Goal: Register for event/course

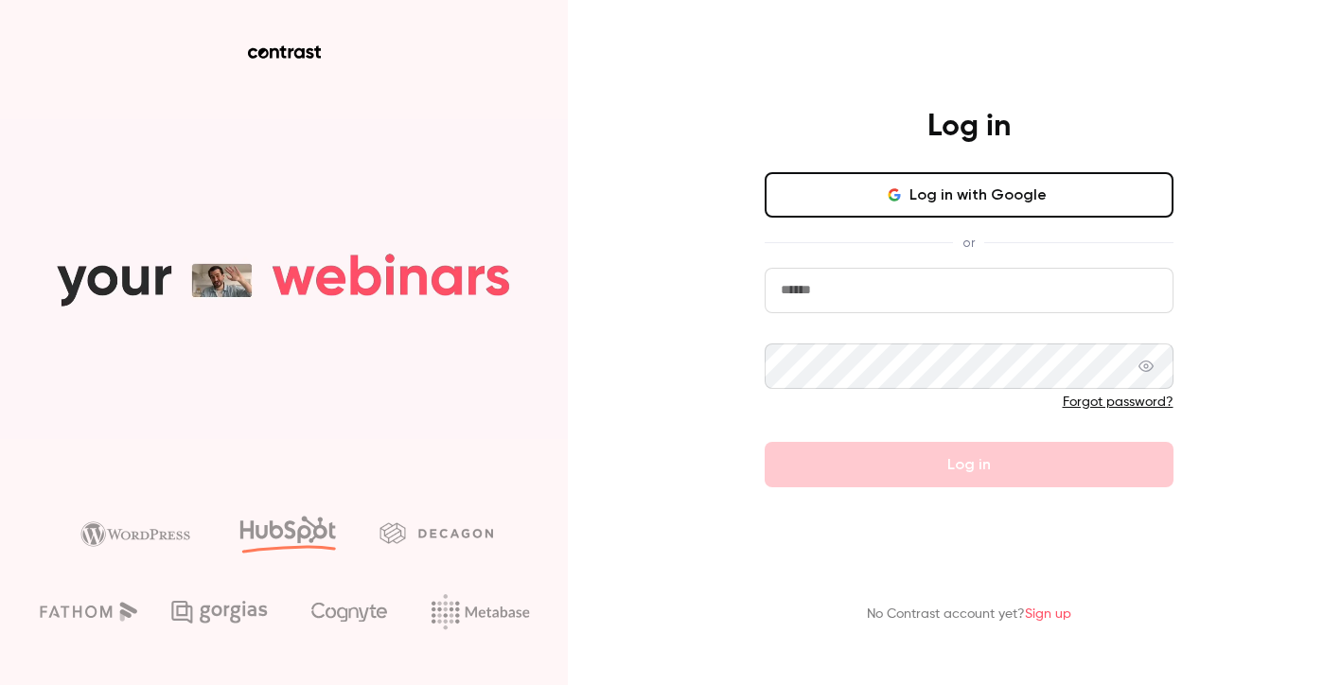
click at [891, 207] on button "Log in with Google" at bounding box center [969, 194] width 409 height 45
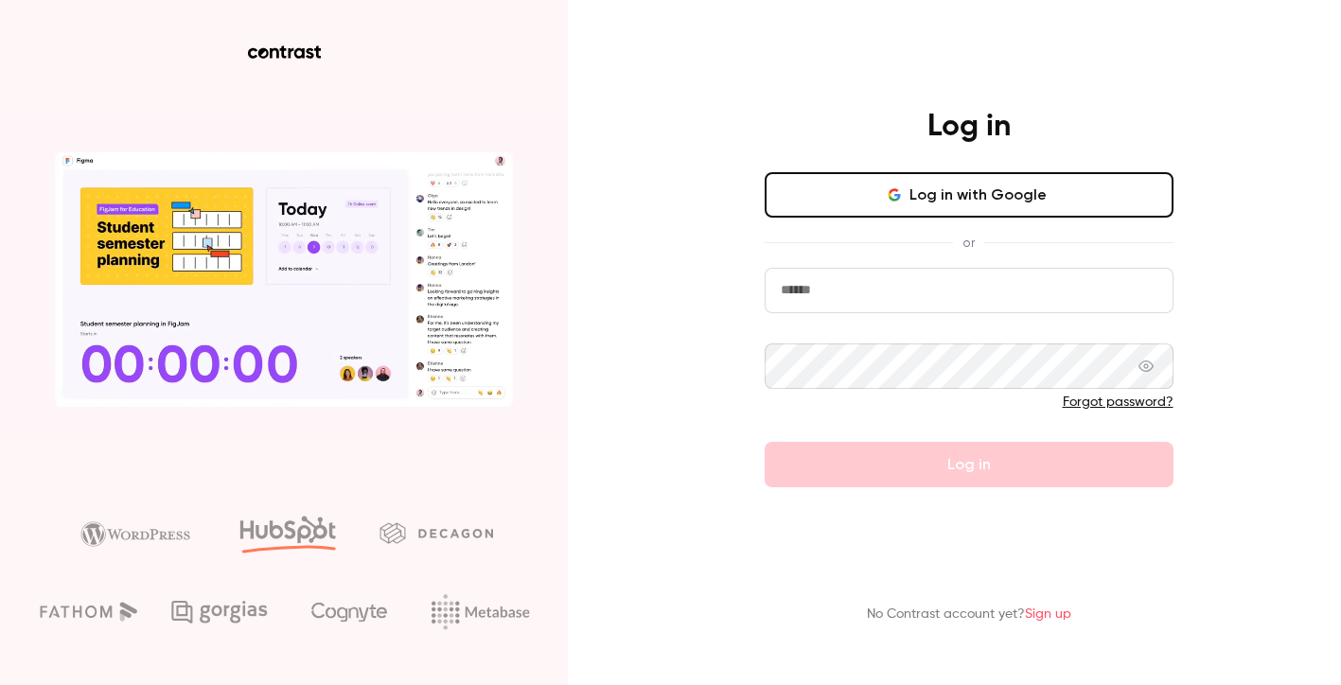
click at [979, 192] on button "Log in with Google" at bounding box center [969, 194] width 409 height 45
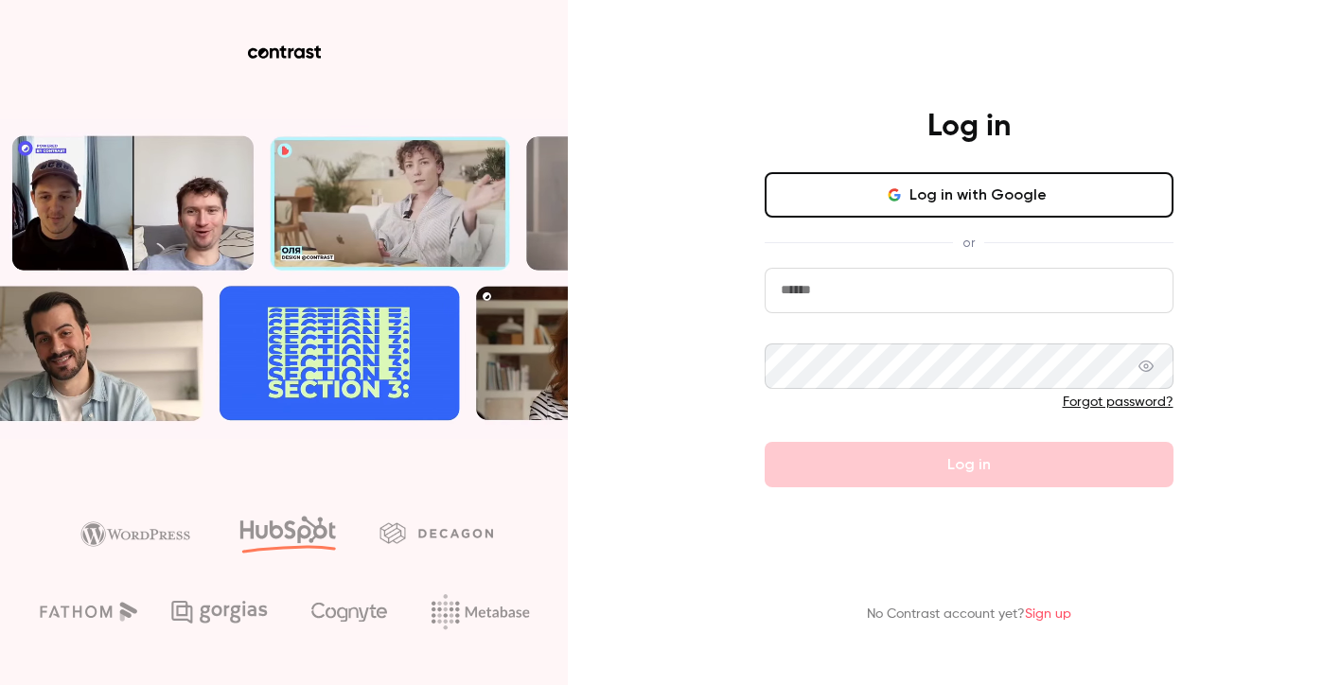
click at [897, 204] on button "Log in with Google" at bounding box center [969, 194] width 409 height 45
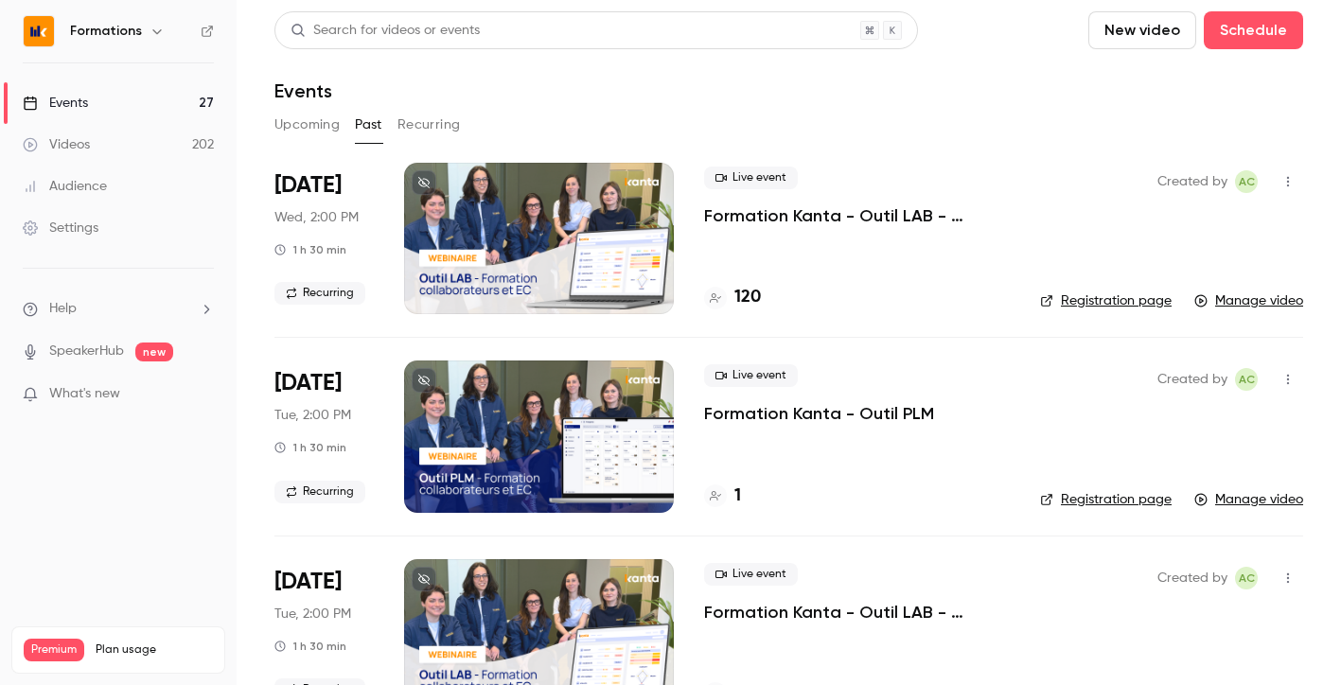
click at [324, 122] on button "Upcoming" at bounding box center [306, 125] width 65 height 30
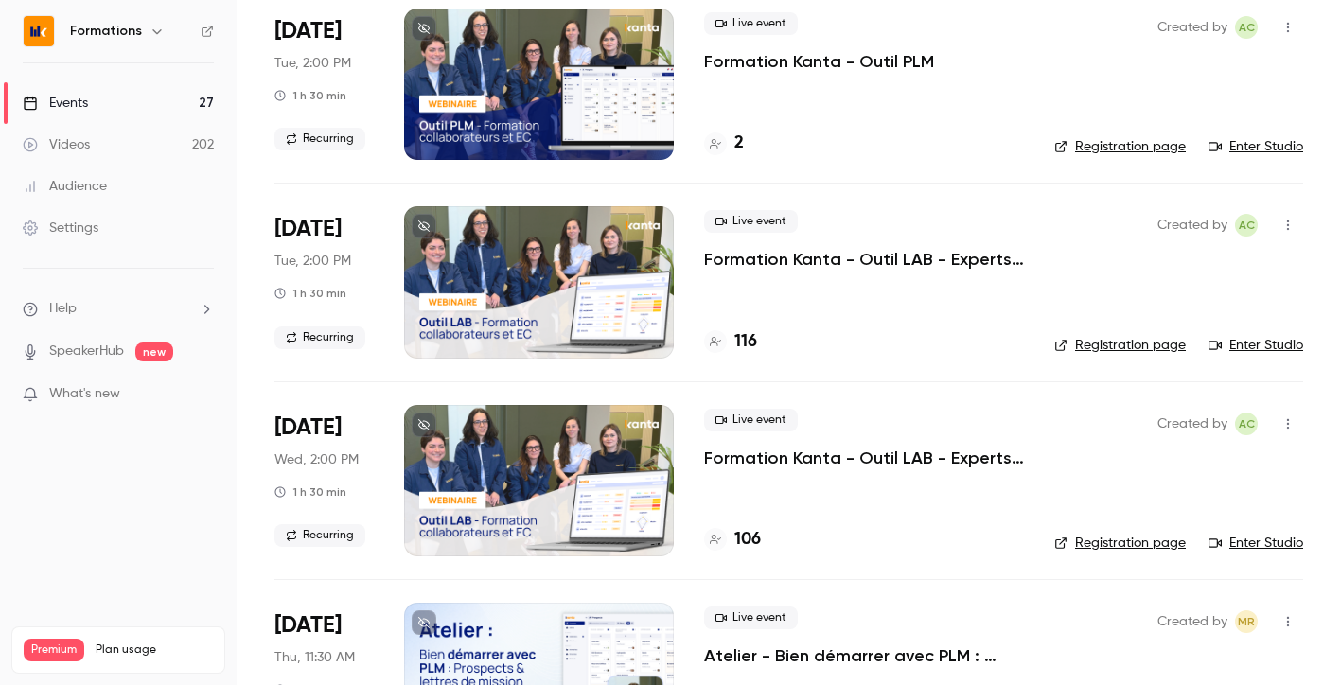
scroll to position [162, 0]
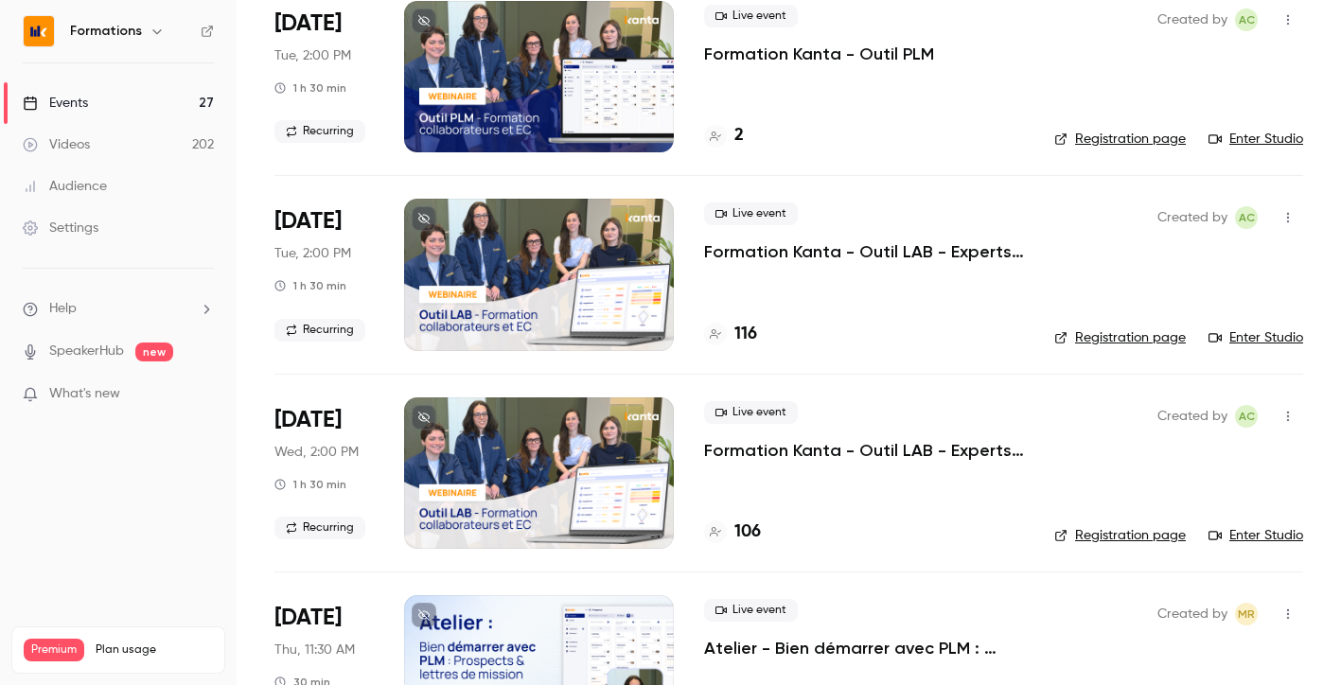
click at [841, 449] on p "Formation Kanta - Outil LAB - Experts Comptables & Collaborateurs" at bounding box center [864, 450] width 320 height 23
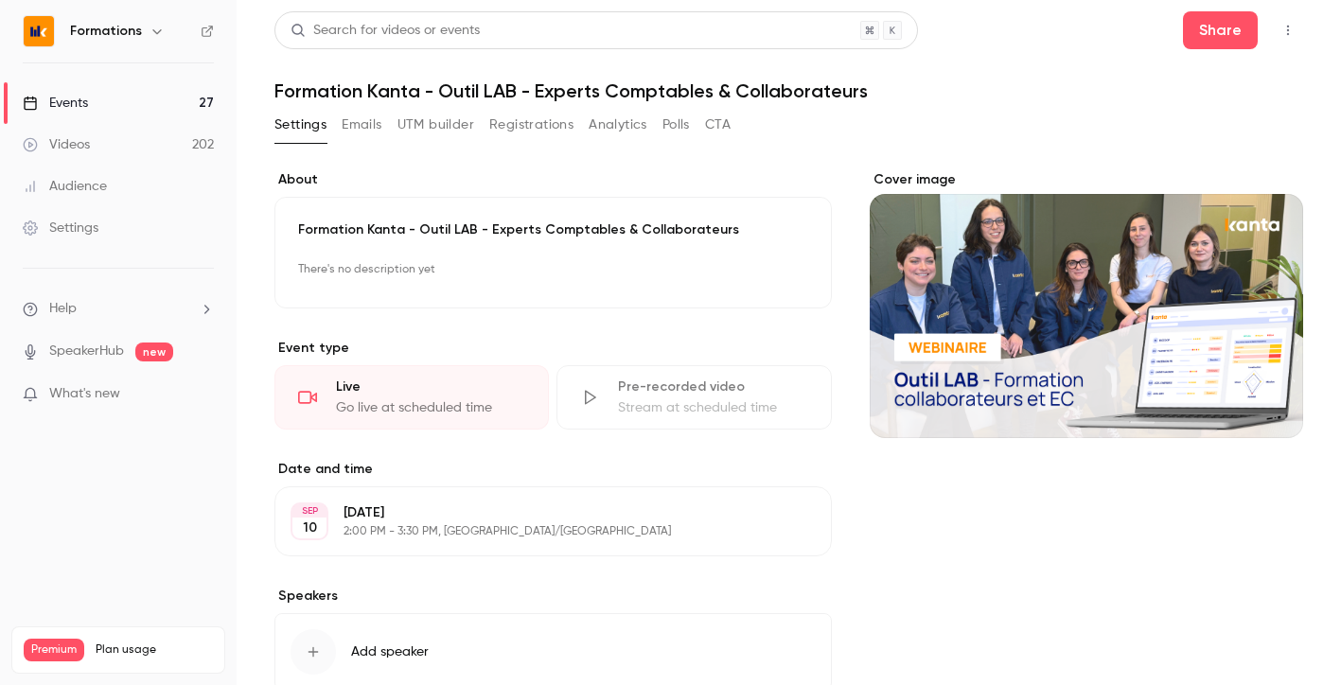
click at [103, 107] on link "Events 27" at bounding box center [118, 103] width 237 height 42
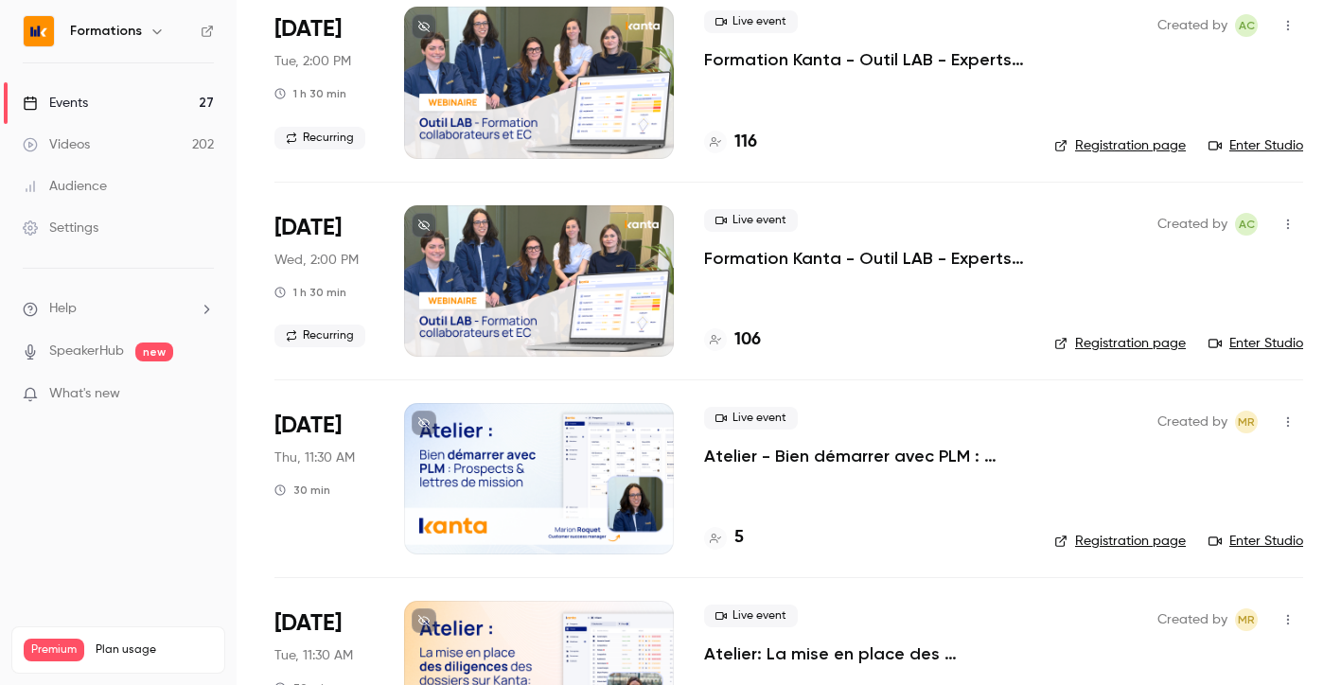
scroll to position [349, 0]
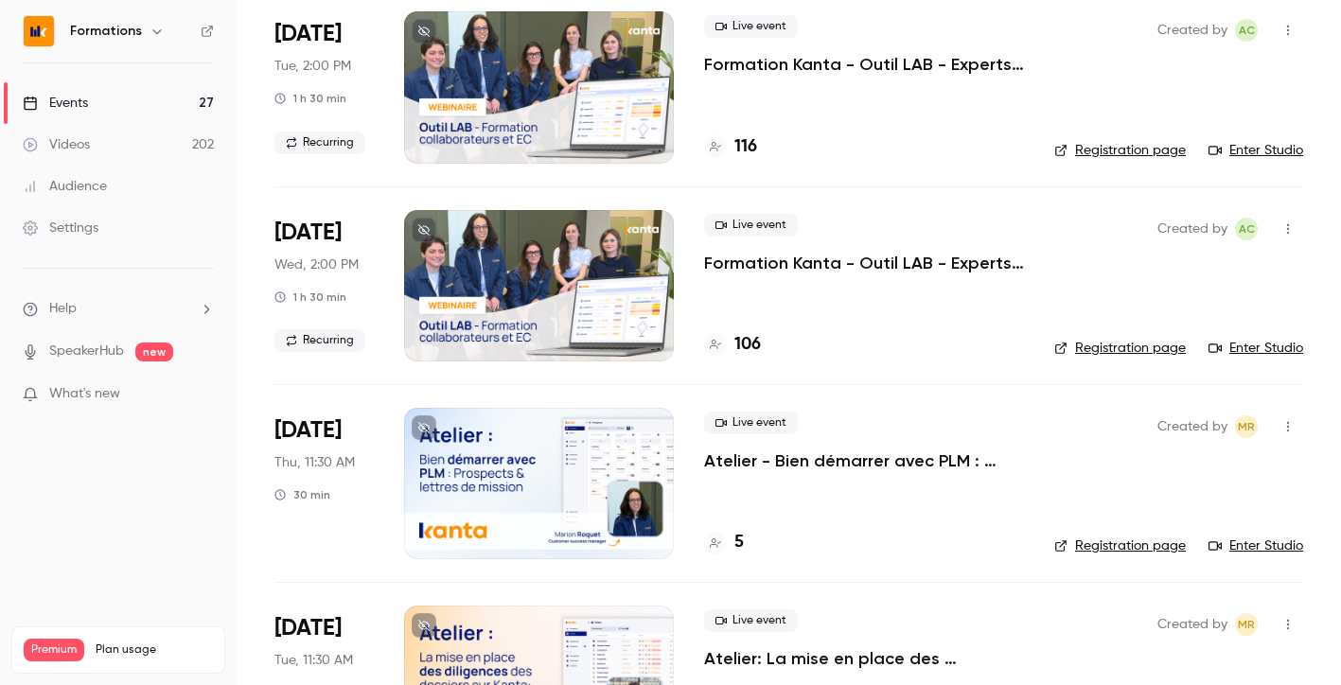
click at [1107, 340] on link "Registration page" at bounding box center [1120, 348] width 132 height 19
